Goal: Information Seeking & Learning: Learn about a topic

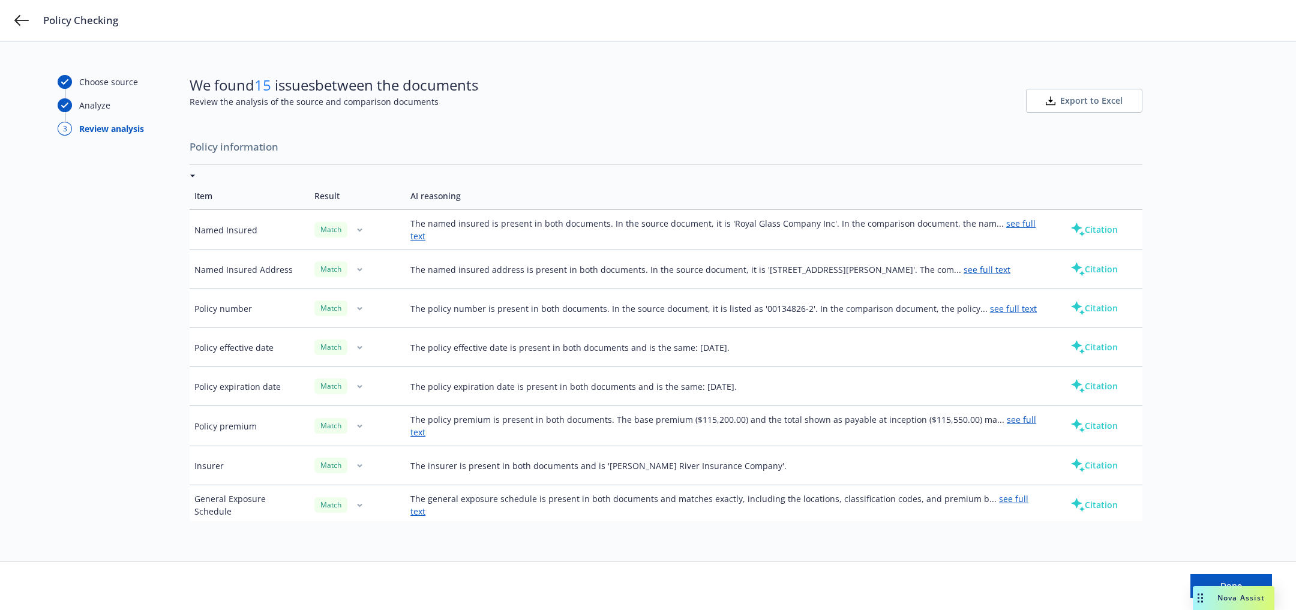
click at [357, 228] on icon "button" at bounding box center [359, 230] width 5 height 4
click at [445, 118] on div "We found 15 issues between the documents Review the analysis of the source and …" at bounding box center [334, 101] width 289 height 52
click at [235, 224] on td "Named Insured" at bounding box center [250, 230] width 120 height 40
click at [1104, 99] on span "Export to Excel" at bounding box center [1091, 101] width 62 height 12
click at [1018, 229] on link "see full text" at bounding box center [722, 230] width 625 height 24
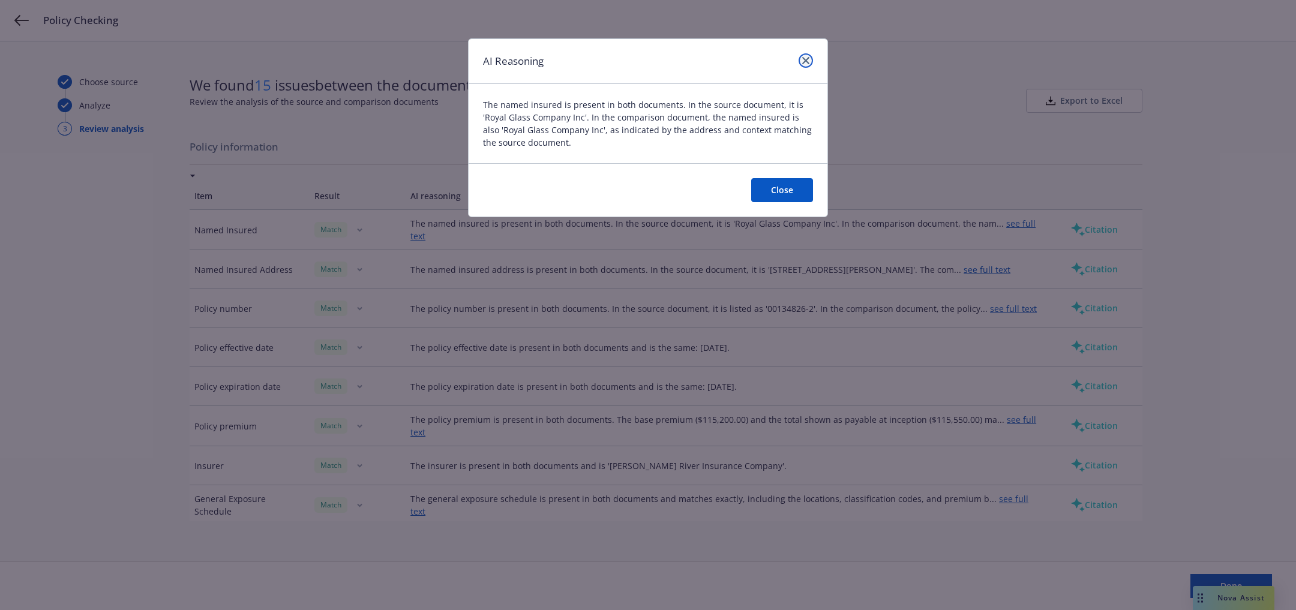
click at [806, 59] on icon "close" at bounding box center [805, 60] width 7 height 7
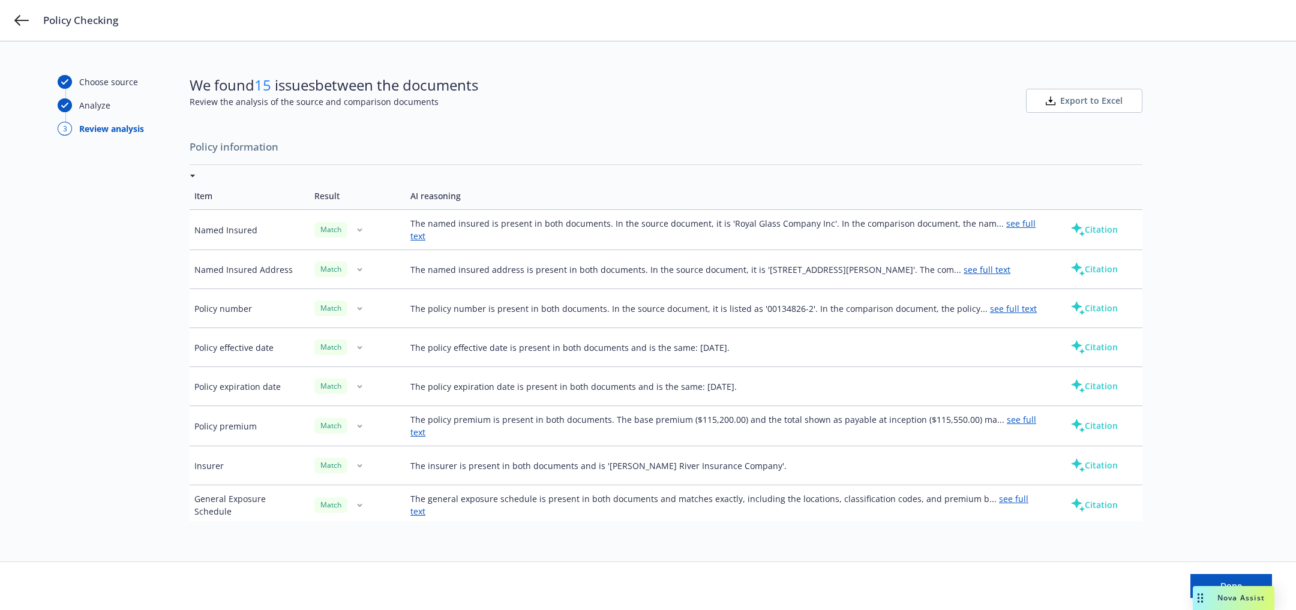
click at [1009, 265] on link "see full text" at bounding box center [987, 269] width 47 height 11
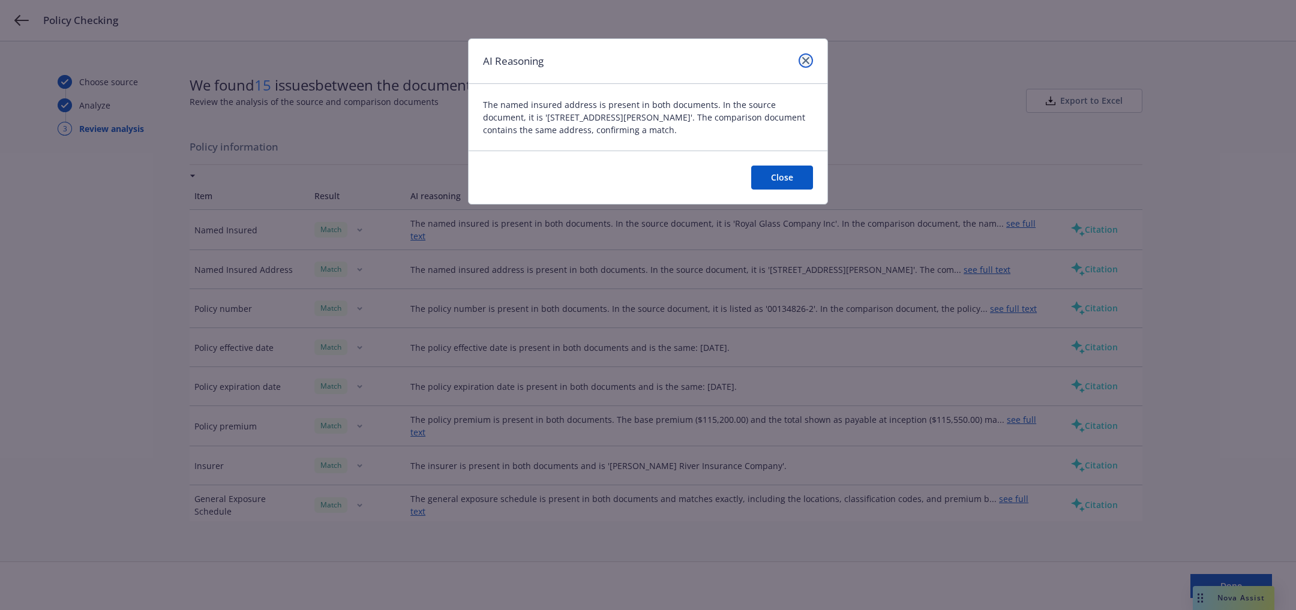
click at [803, 57] on icon "close" at bounding box center [805, 60] width 7 height 7
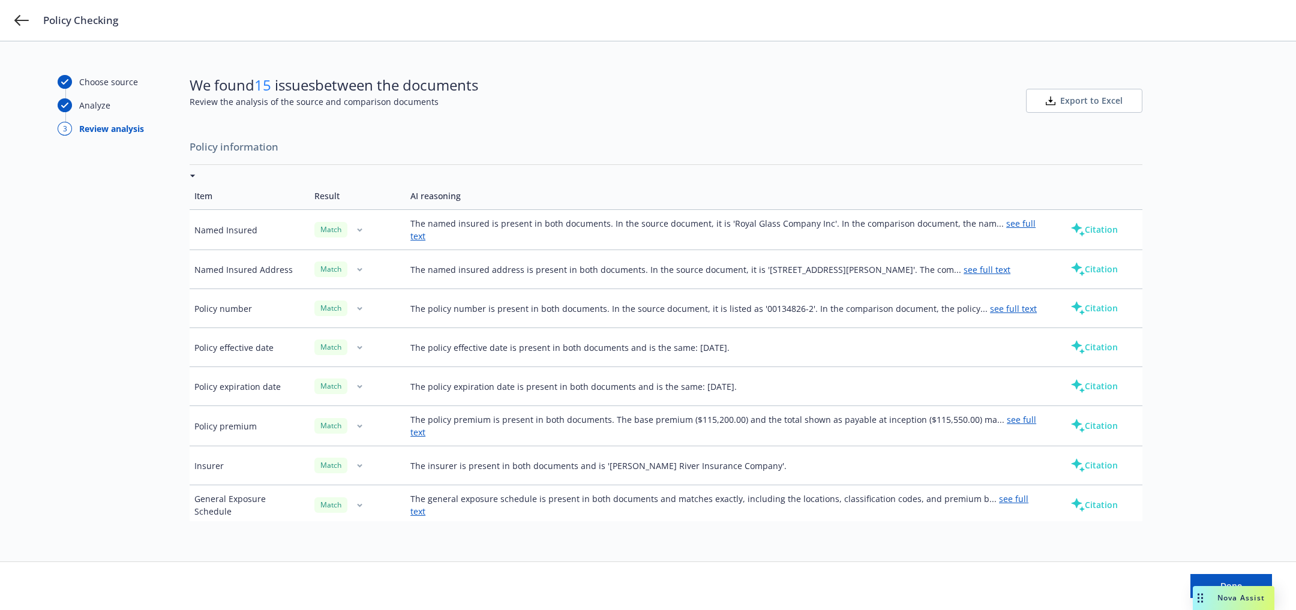
click at [1110, 229] on button "Citation" at bounding box center [1094, 230] width 86 height 24
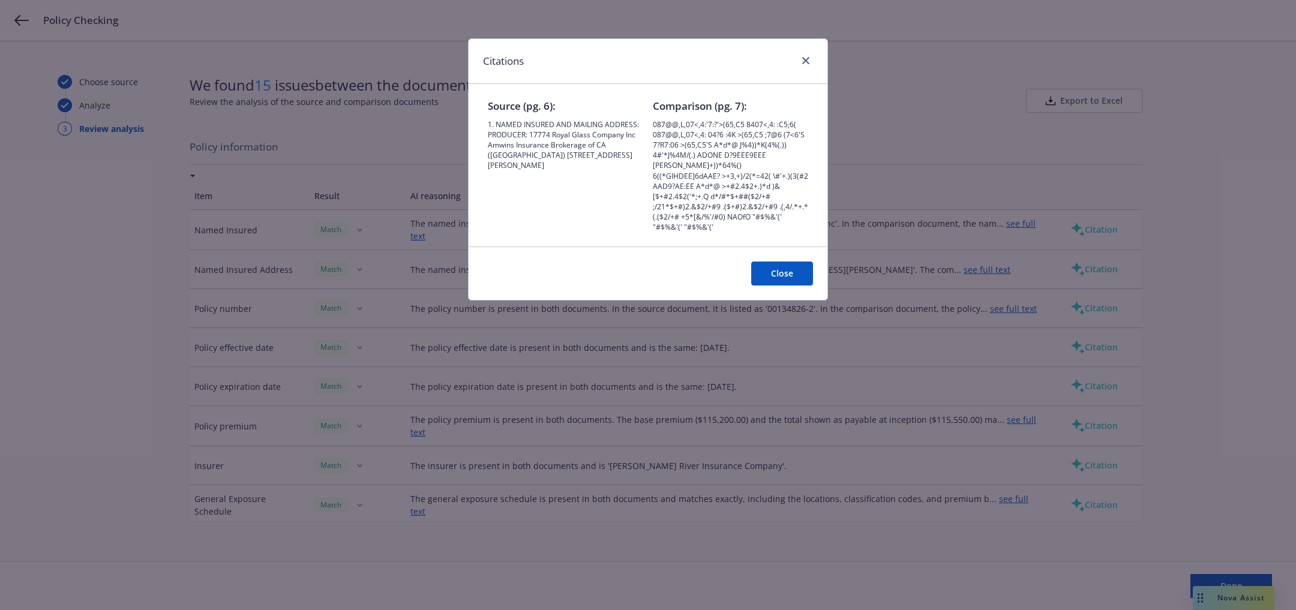
click at [788, 264] on button "Close" at bounding box center [782, 274] width 62 height 24
